Goal: Information Seeking & Learning: Learn about a topic

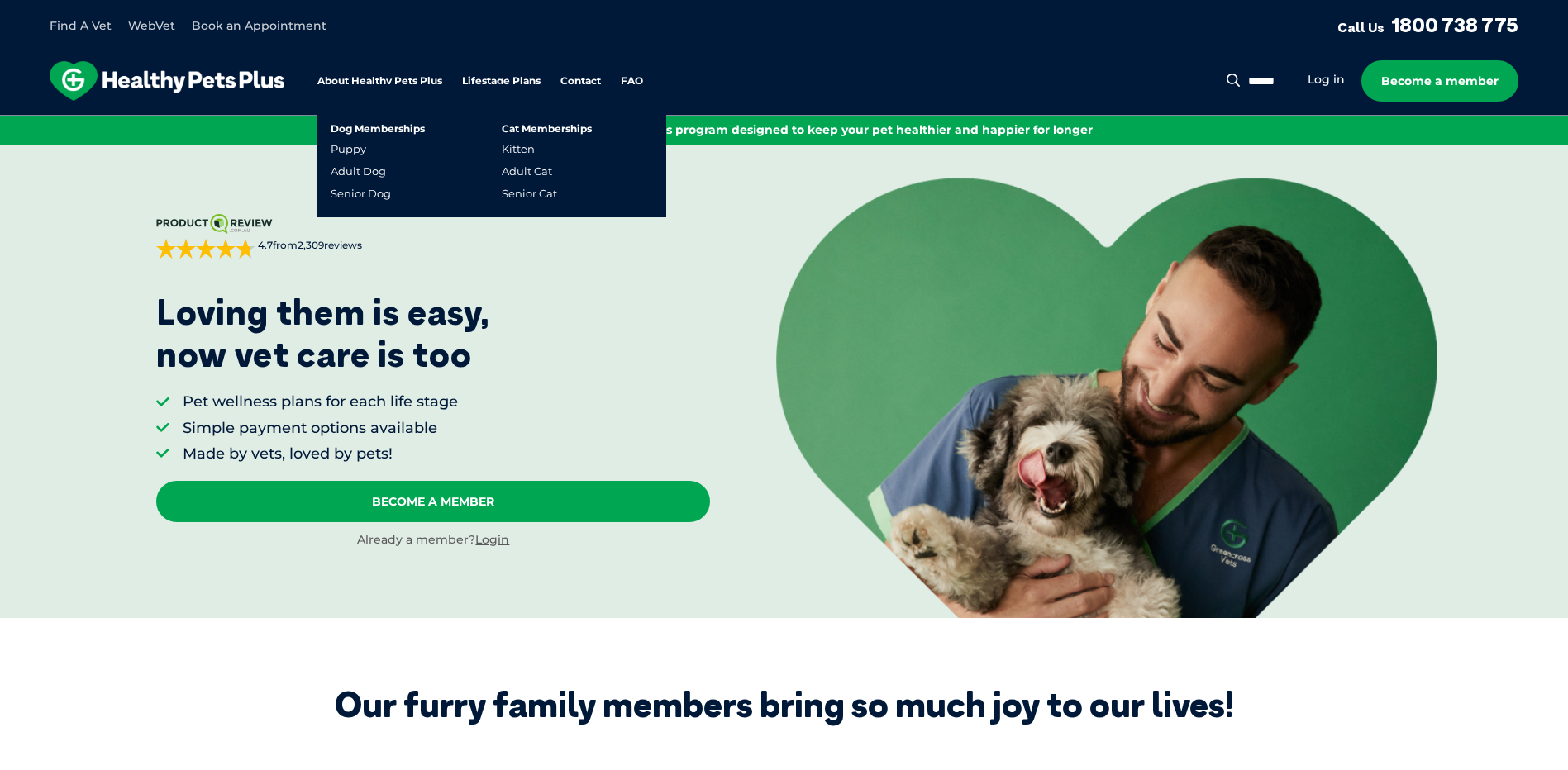
click at [517, 77] on link "Lifestage Plans" at bounding box center [501, 81] width 79 height 11
click at [353, 128] on link "Dog Memberships" at bounding box center [378, 128] width 94 height 10
click at [353, 153] on link "Puppy" at bounding box center [348, 149] width 36 height 14
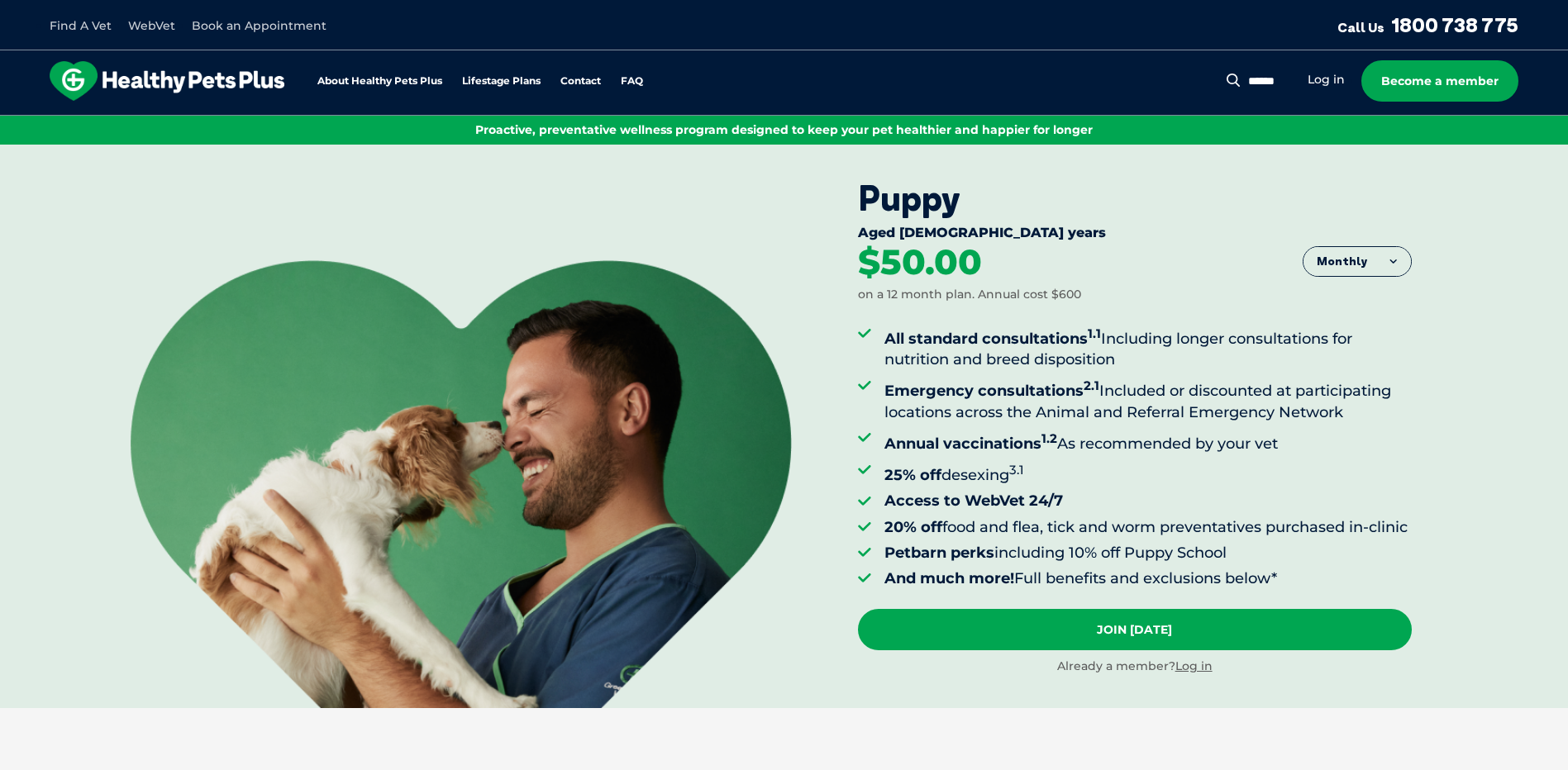
click at [1400, 252] on button "Monthly" at bounding box center [1357, 262] width 107 height 30
click at [1369, 300] on li "Fortnightly" at bounding box center [1357, 297] width 107 height 41
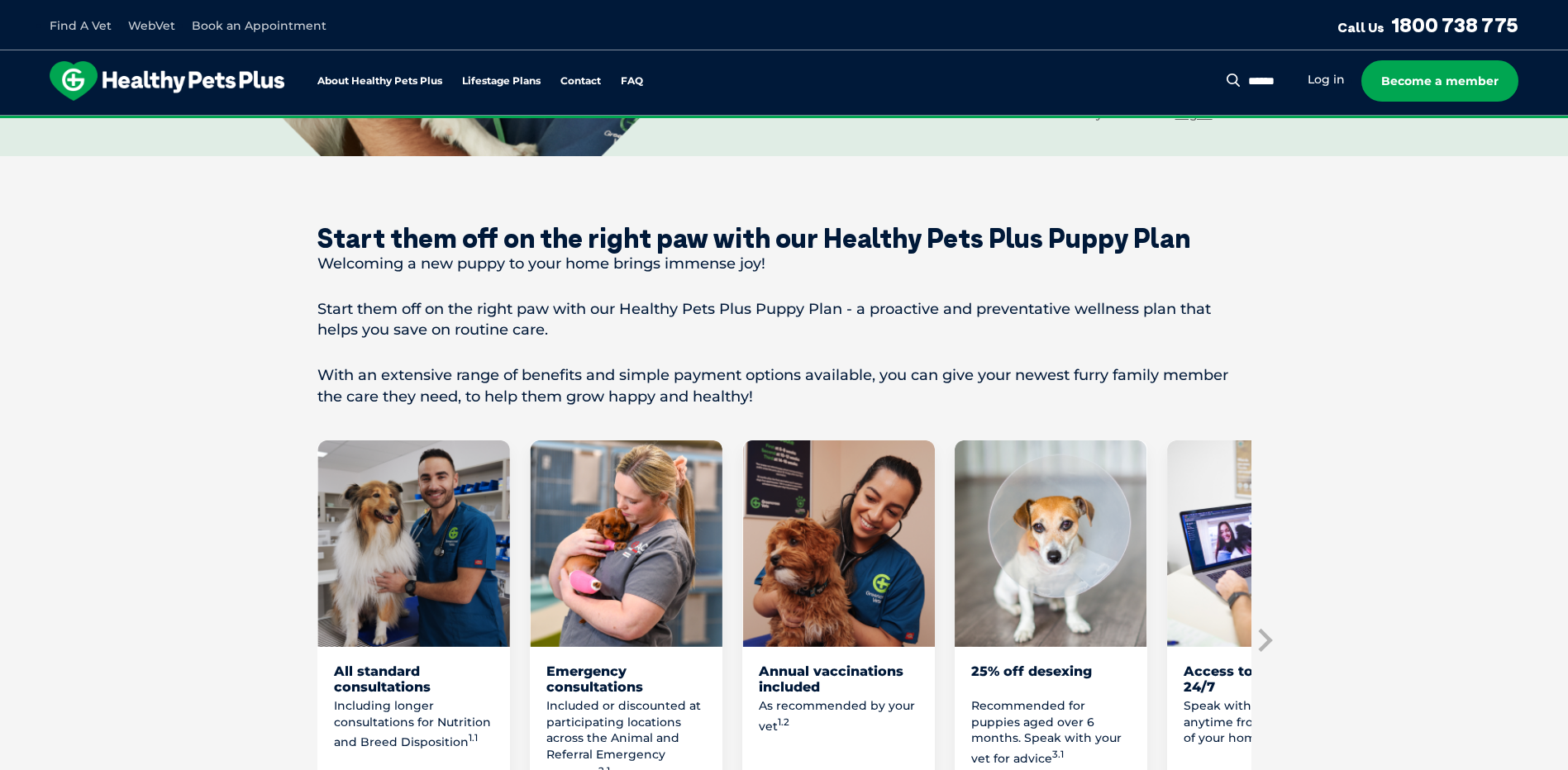
scroll to position [661, 0]
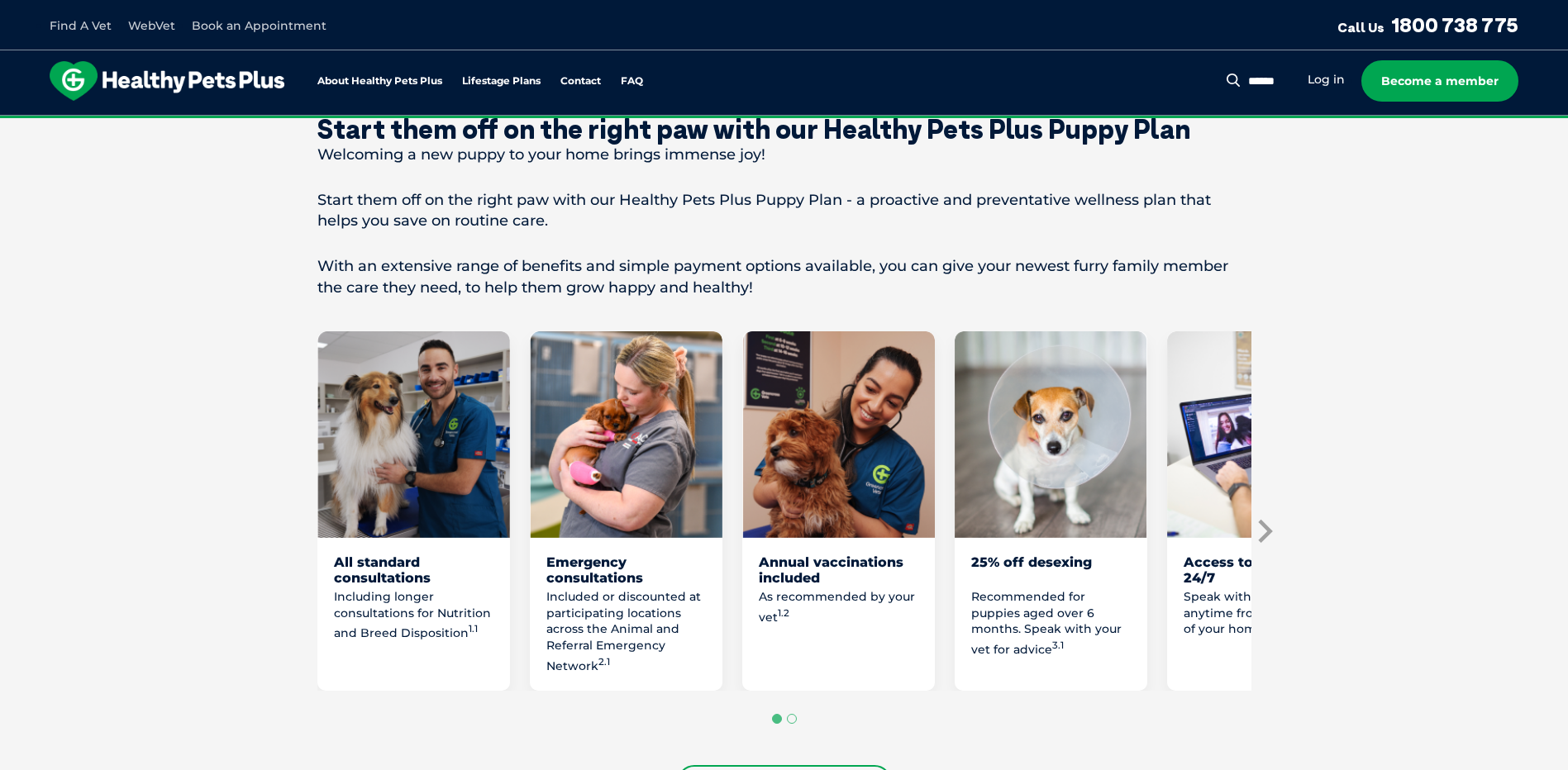
click at [1268, 544] on icon "Next slide" at bounding box center [1263, 531] width 24 height 24
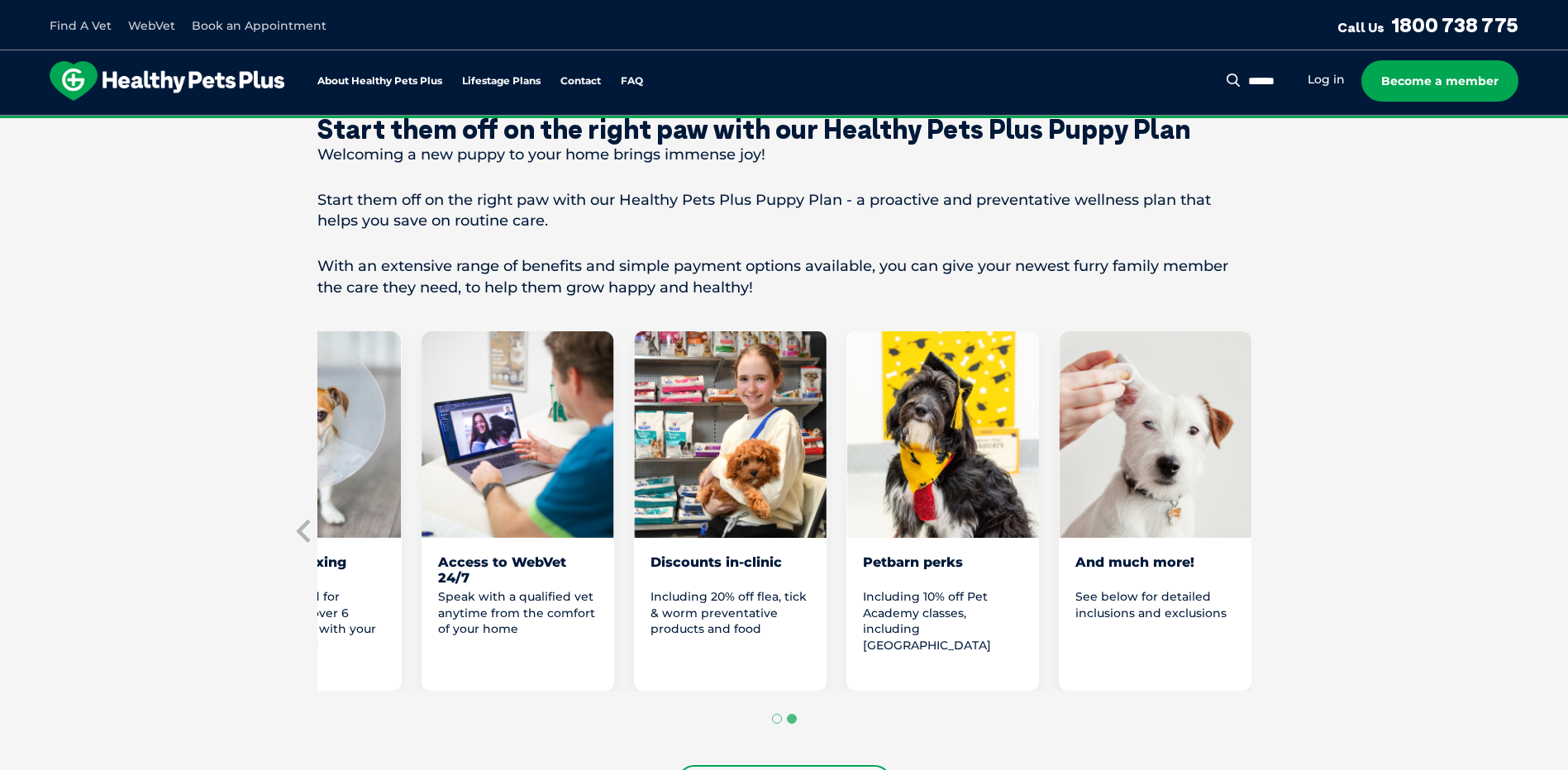
click at [1268, 546] on section "Start them off on the right paw with our Healthy Pets Plus Puppy Plan Welcoming…" at bounding box center [784, 457] width 1568 height 820
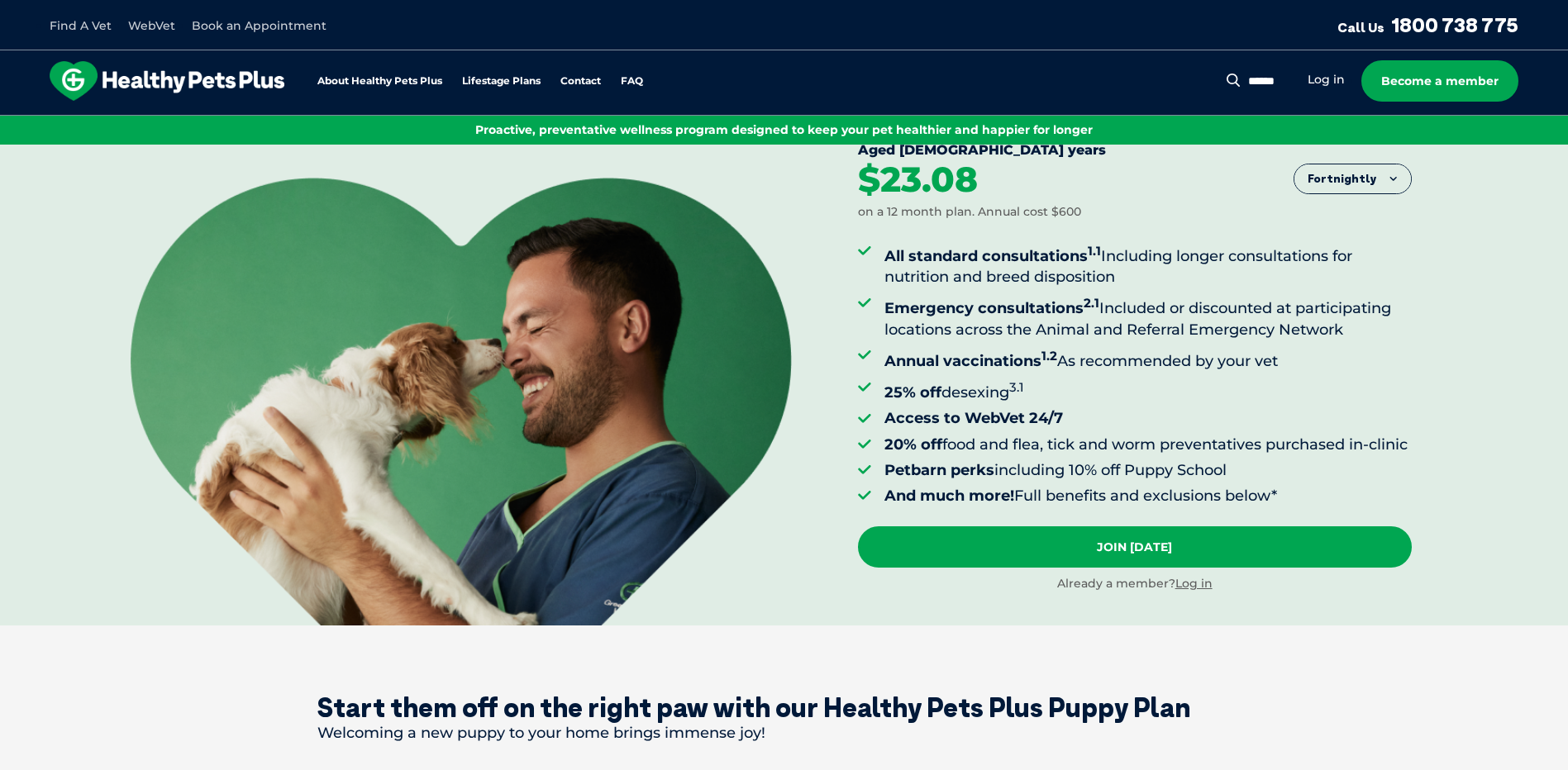
scroll to position [0, 0]
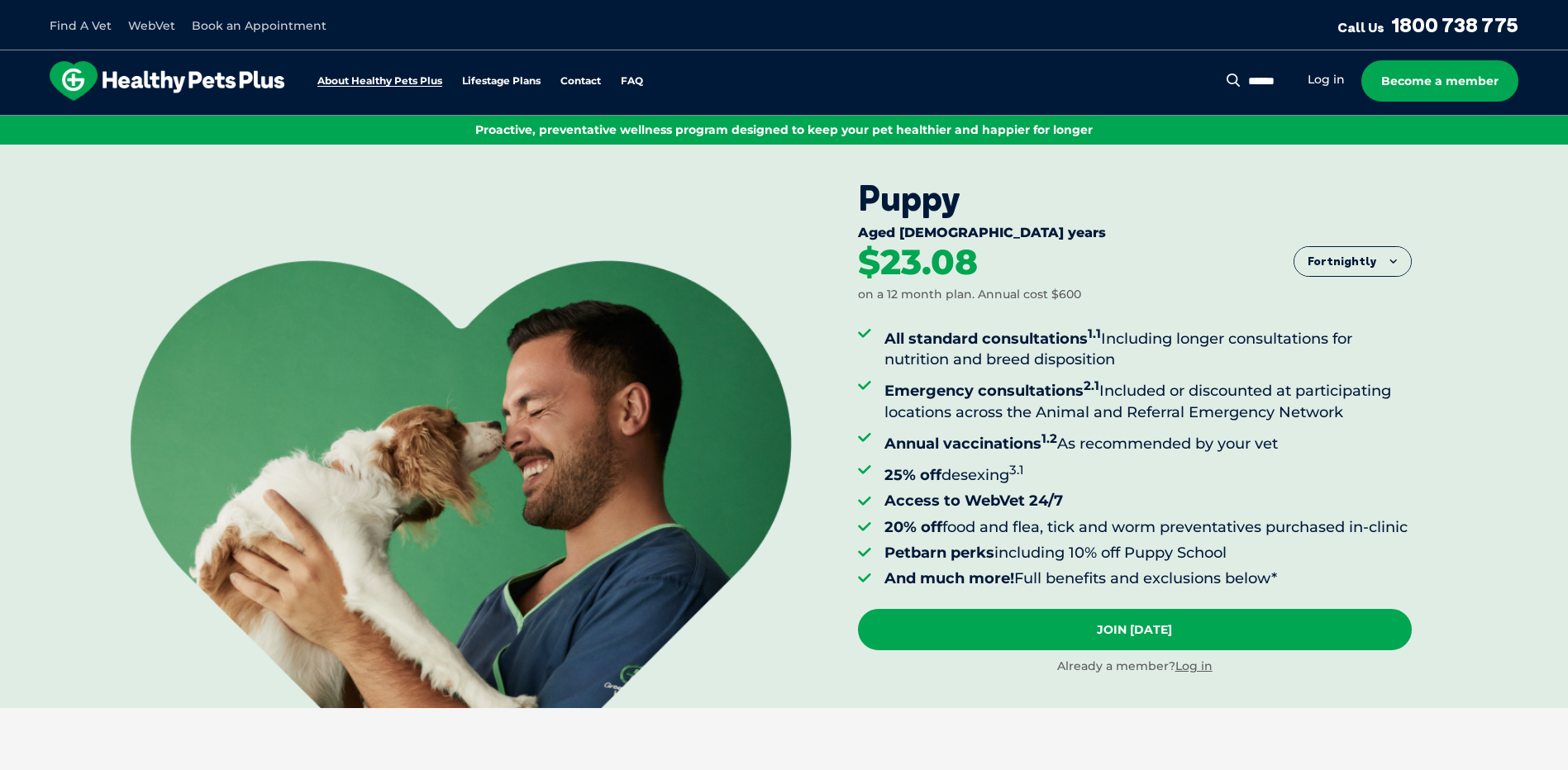
click at [383, 76] on link "About Healthy Pets Plus" at bounding box center [380, 81] width 125 height 11
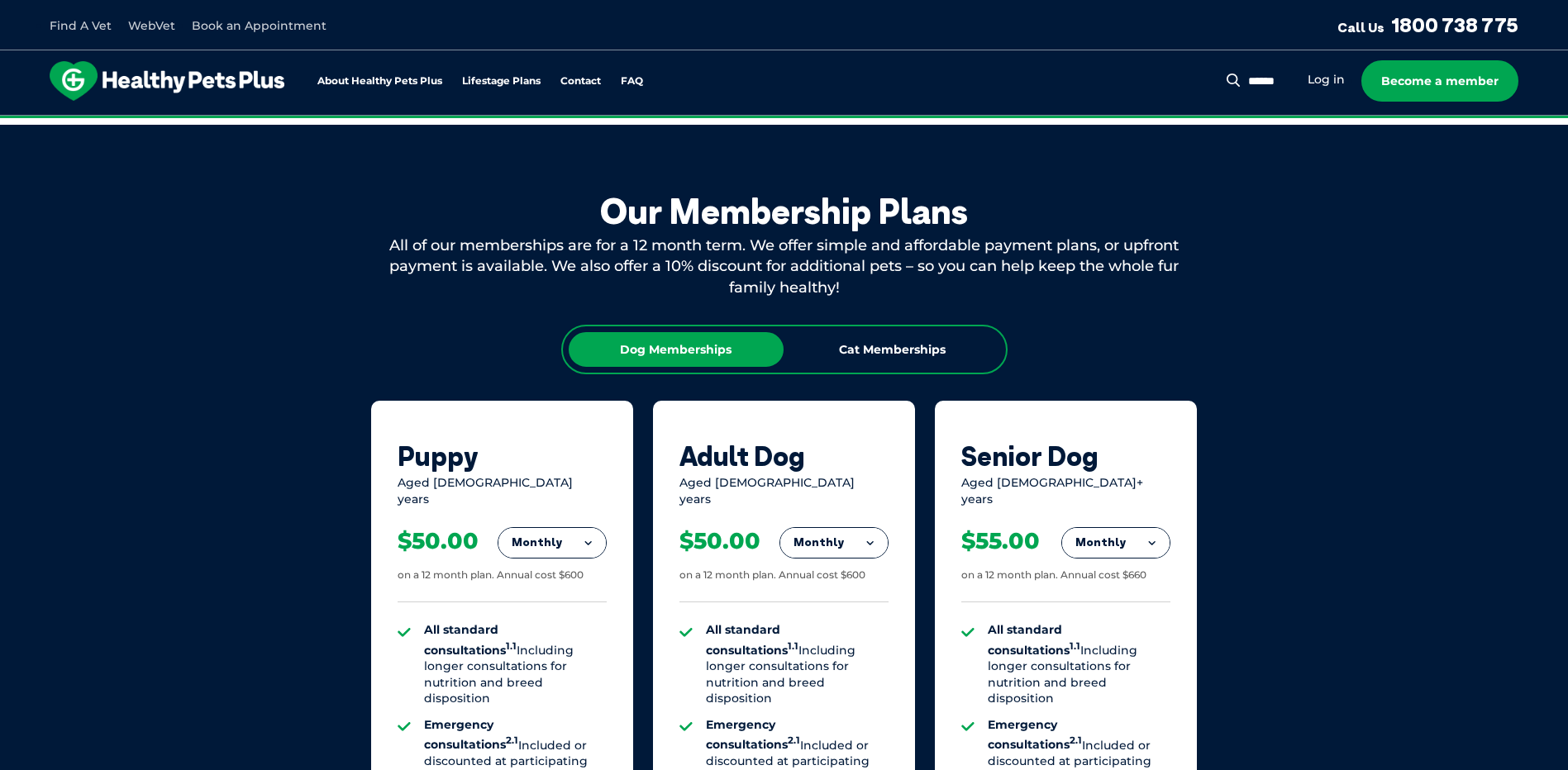
scroll to position [822, 0]
